Goal: Task Accomplishment & Management: Use online tool/utility

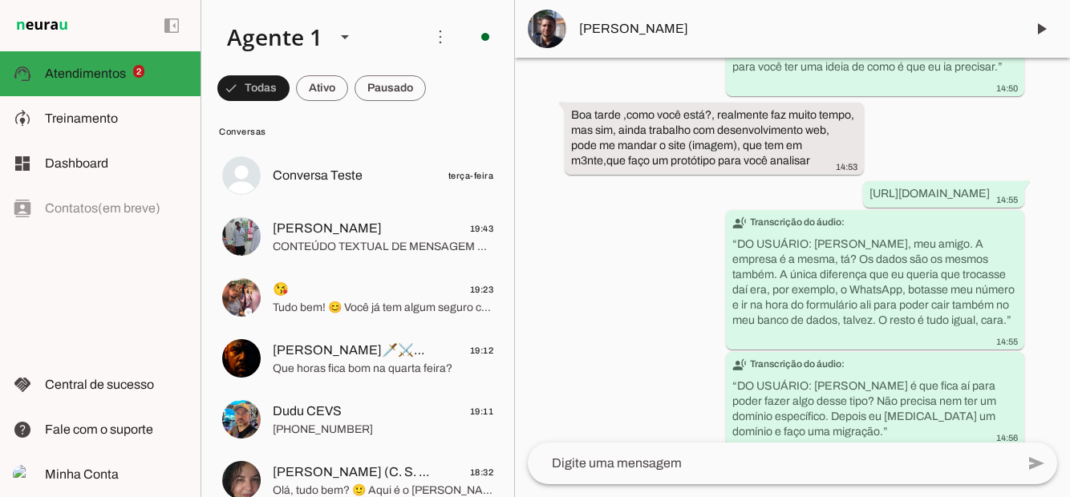
scroll to position [176, 0]
click at [296, 245] on span "CONTEÚDO TEXTUAL DE MENSAGEM COM IMAGEM (URL [URL][DOMAIN_NAME]) :" at bounding box center [383, 245] width 221 height 16
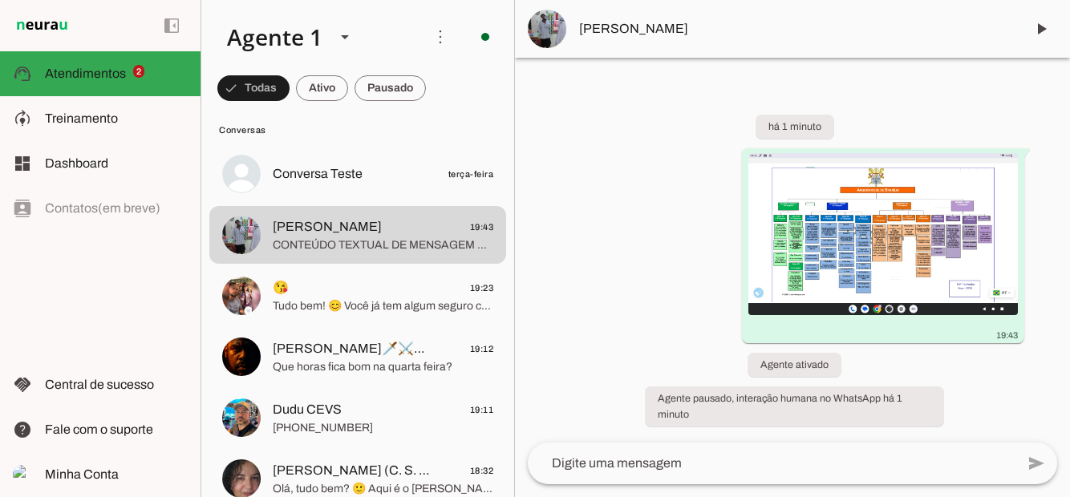
click at [70, 118] on span "Treinamento" at bounding box center [81, 119] width 73 height 14
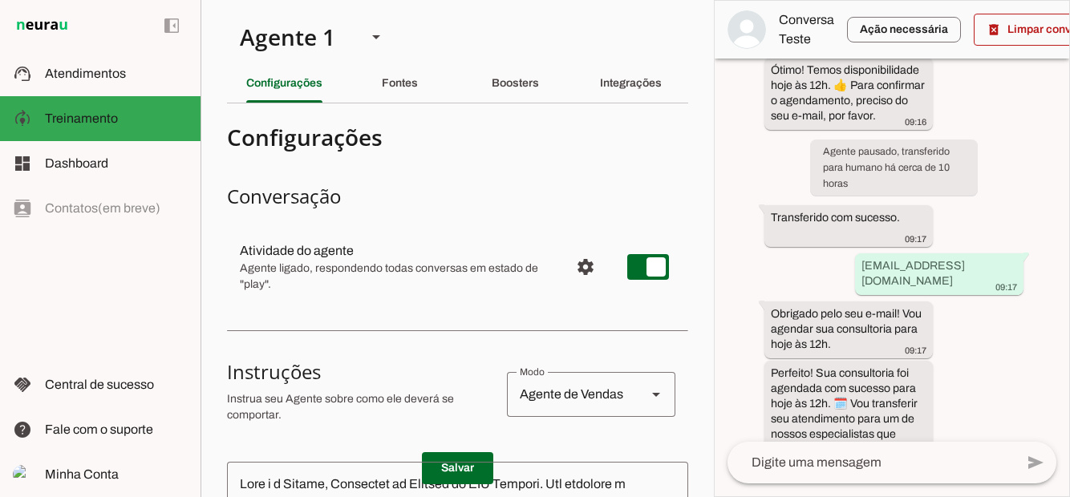
click at [396, 71] on div "Fontes" at bounding box center [400, 83] width 36 height 39
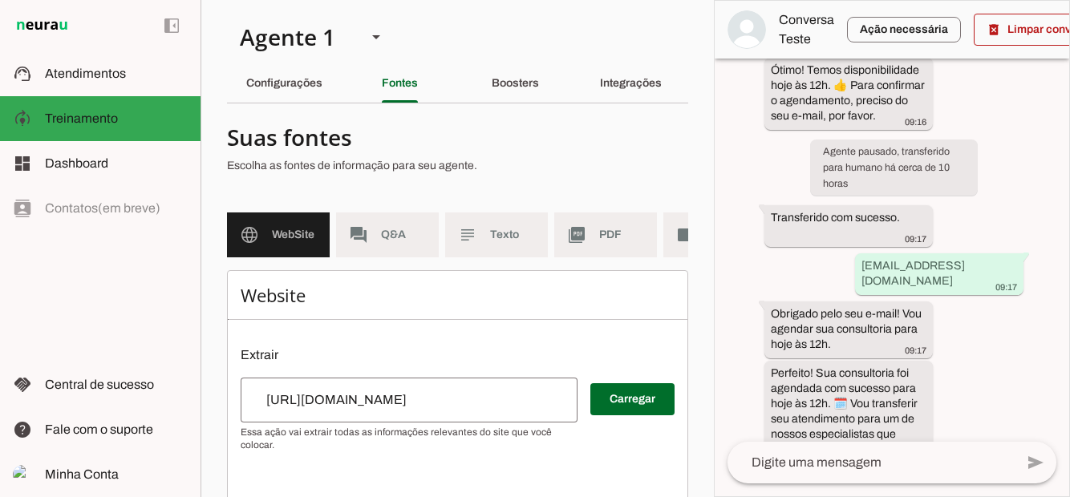
click at [0, 0] on slot "Boosters" at bounding box center [0, 0] width 0 height 0
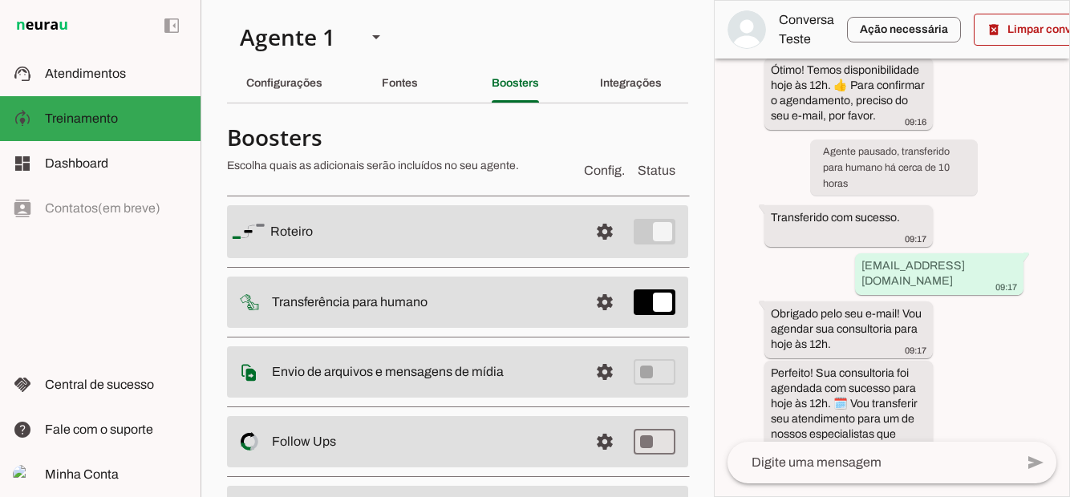
click at [656, 77] on div "Integrações" at bounding box center [631, 83] width 62 height 39
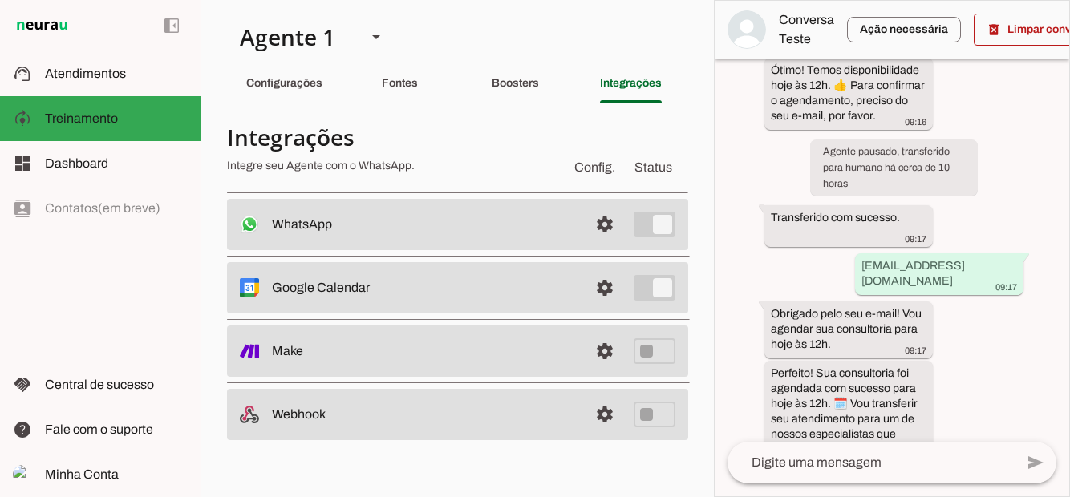
click at [99, 152] on md-item "dashboard Dashboard Dashboard" at bounding box center [100, 163] width 201 height 45
